Goal: Information Seeking & Learning: Check status

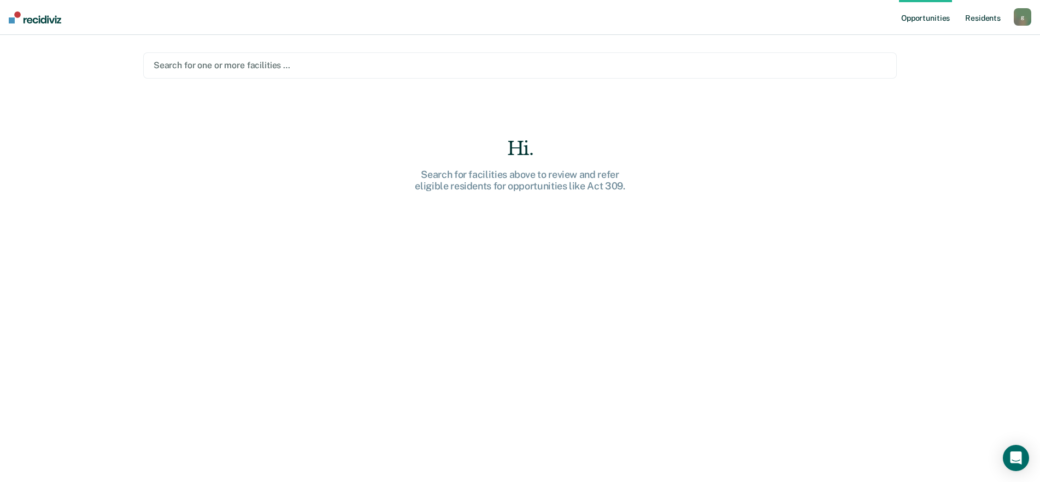
click at [985, 16] on link "Resident s" at bounding box center [983, 17] width 40 height 35
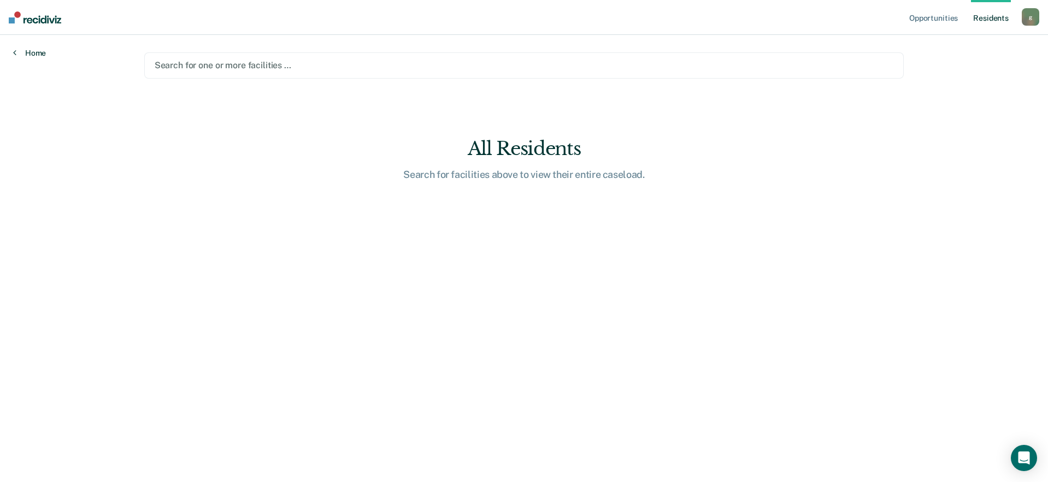
click at [38, 52] on link "Home" at bounding box center [29, 53] width 33 height 10
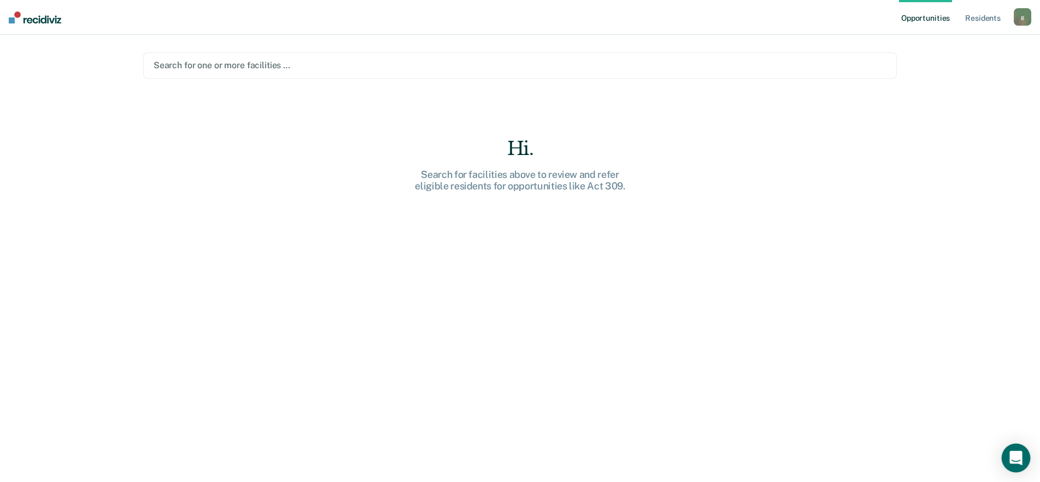
click at [1014, 464] on div "Open Intercom Messenger" at bounding box center [1015, 458] width 29 height 29
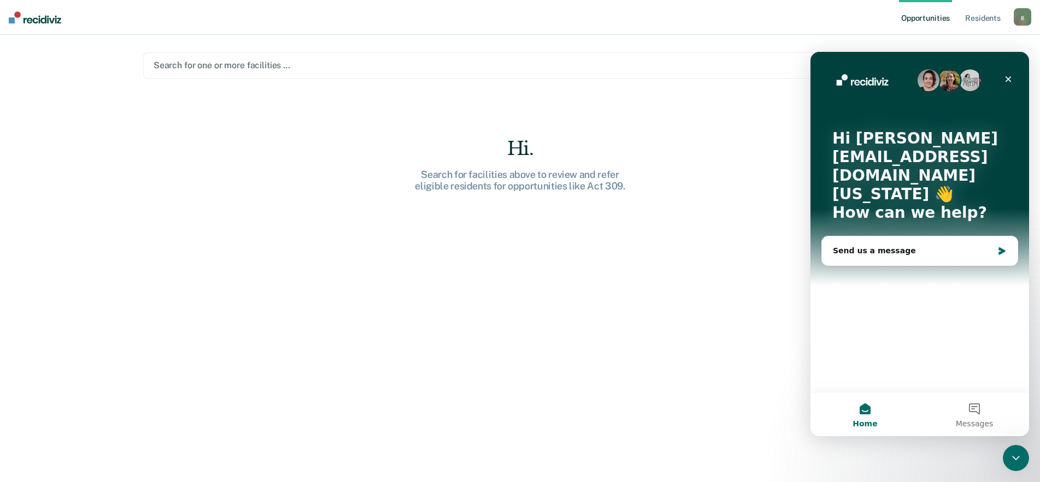
click at [855, 417] on button "Home" at bounding box center [864, 415] width 109 height 44
click at [861, 416] on button "Home" at bounding box center [864, 415] width 109 height 44
click at [854, 415] on button "Home" at bounding box center [864, 415] width 109 height 44
click at [1011, 79] on icon "Close" at bounding box center [1007, 79] width 9 height 9
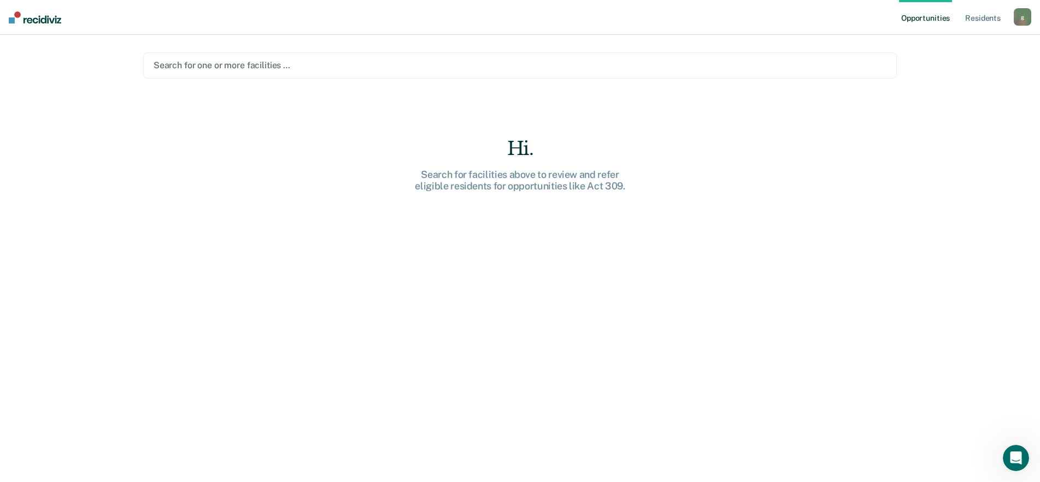
click at [38, 17] on img at bounding box center [35, 17] width 52 height 12
click at [198, 69] on div at bounding box center [520, 65] width 733 height 13
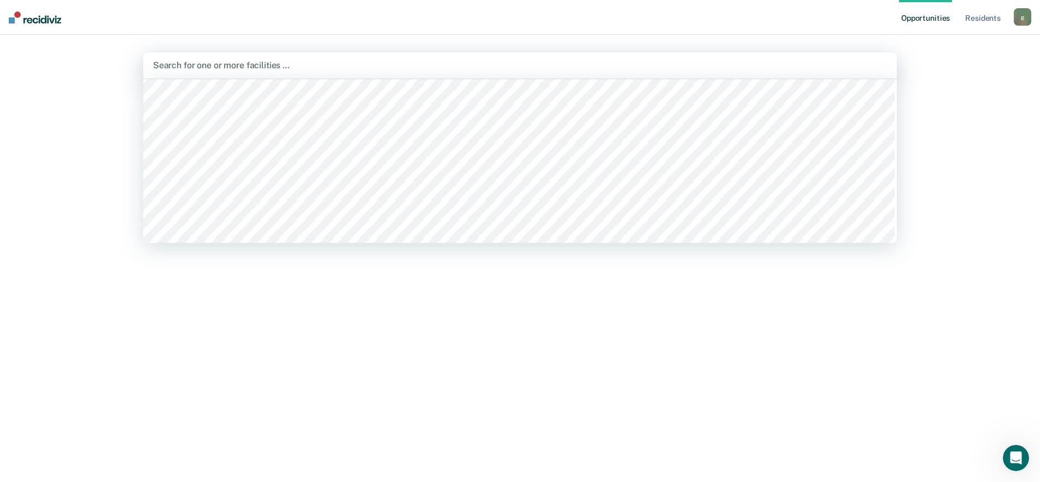
scroll to position [55, 0]
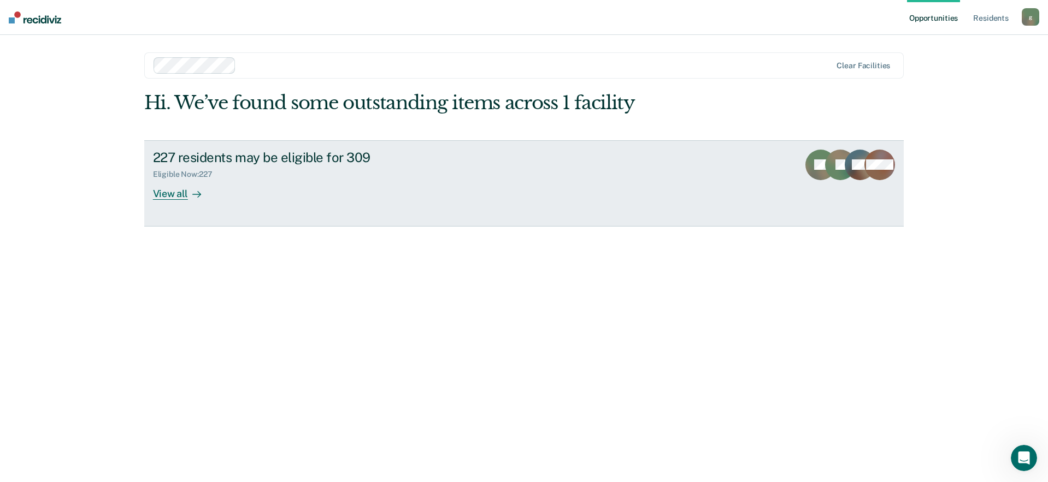
click at [163, 197] on div "View all" at bounding box center [183, 189] width 61 height 21
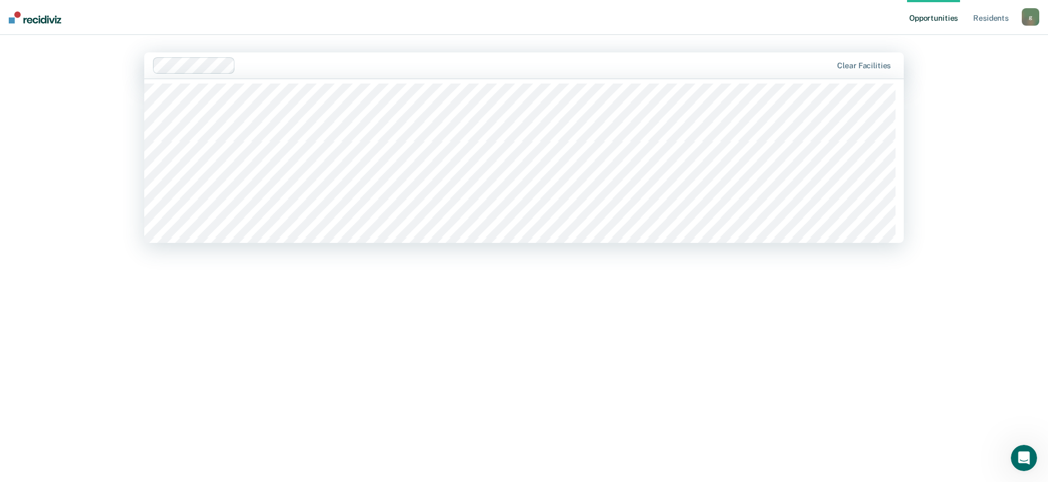
click at [452, 69] on div at bounding box center [536, 65] width 592 height 13
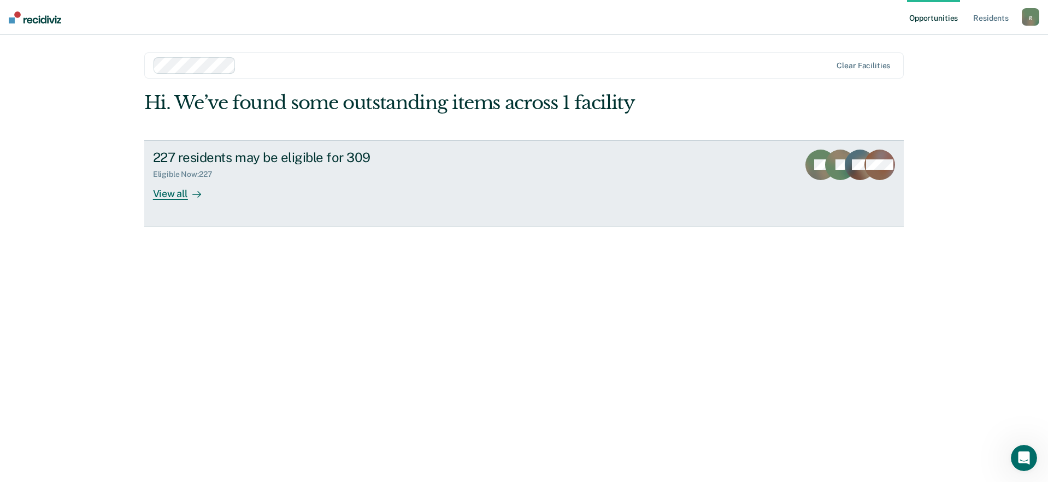
click at [168, 194] on div "View all" at bounding box center [183, 189] width 61 height 21
